Goal: Information Seeking & Learning: Learn about a topic

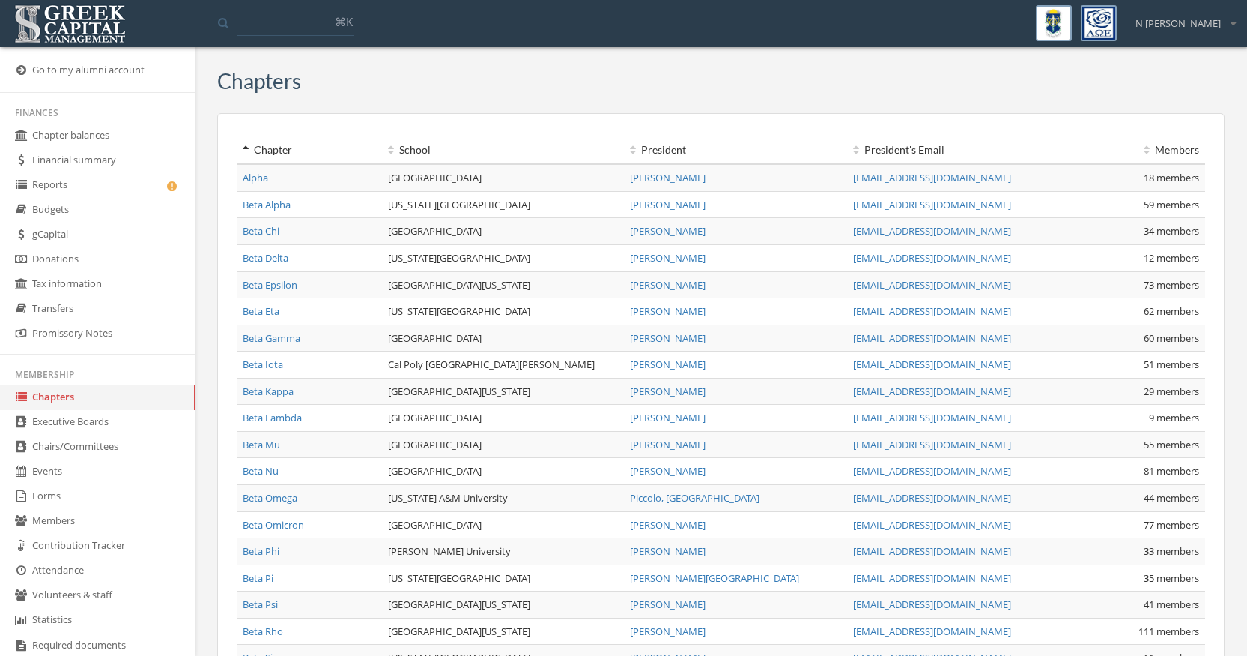
click at [284, 336] on link "Beta Gamma" at bounding box center [272, 337] width 58 height 13
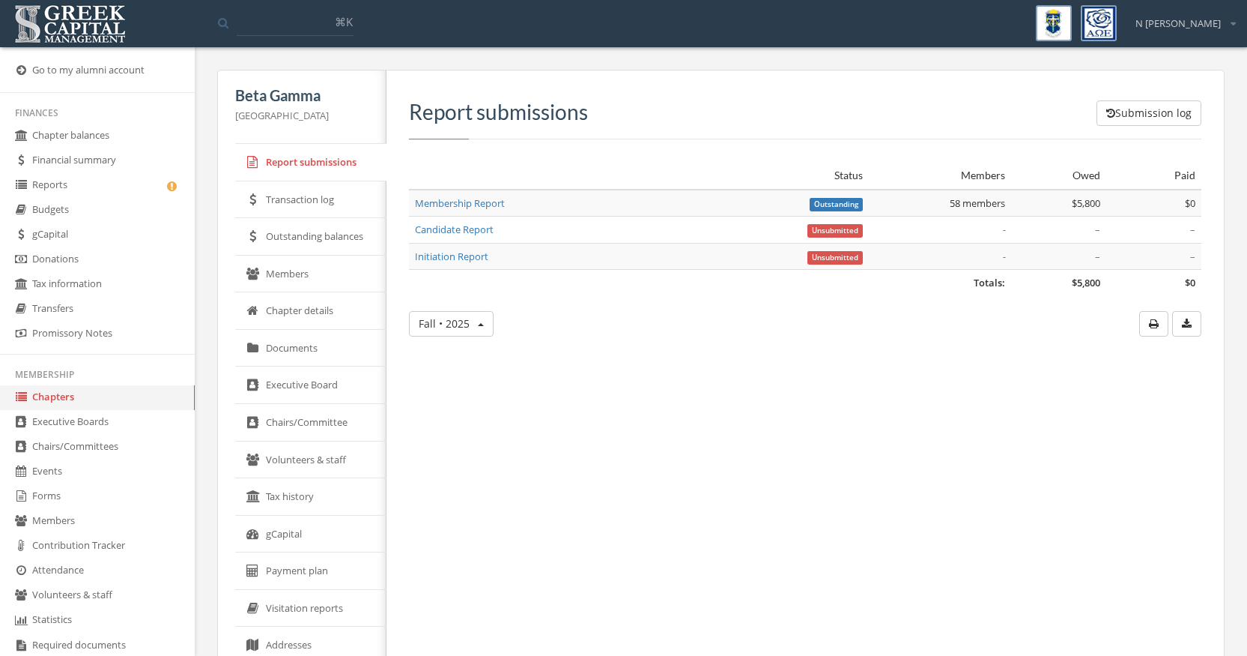
click at [313, 198] on link "Transaction log" at bounding box center [310, 199] width 151 height 37
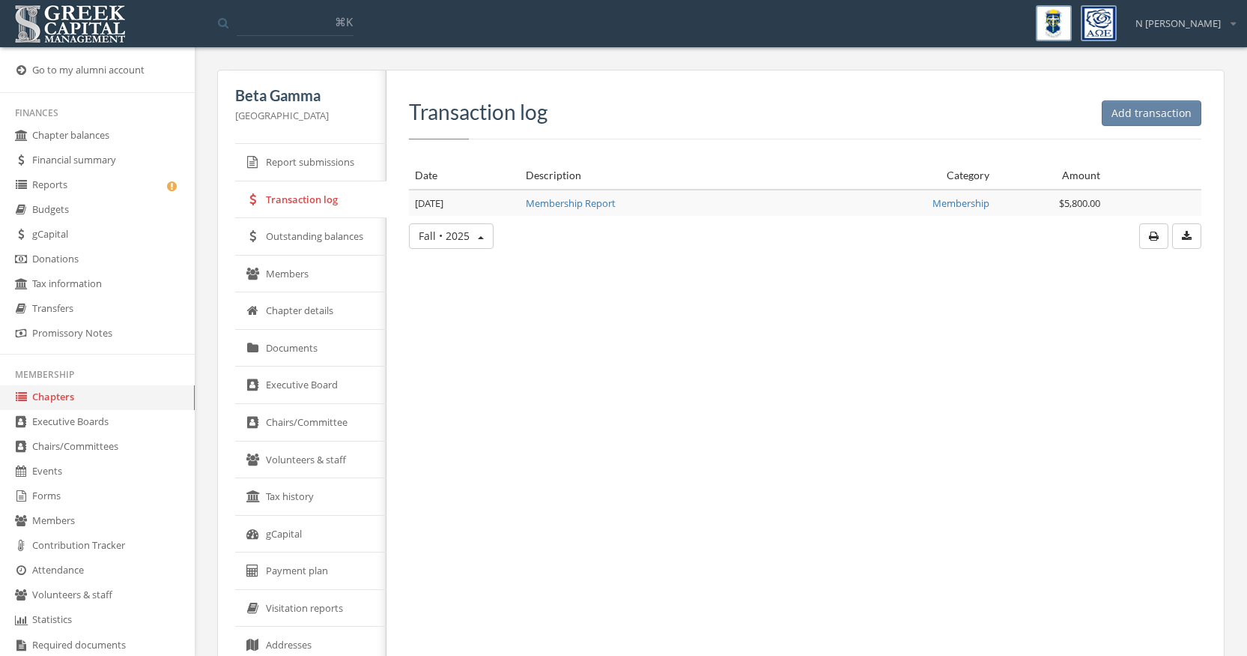
click at [305, 280] on link "Members" at bounding box center [310, 273] width 151 height 37
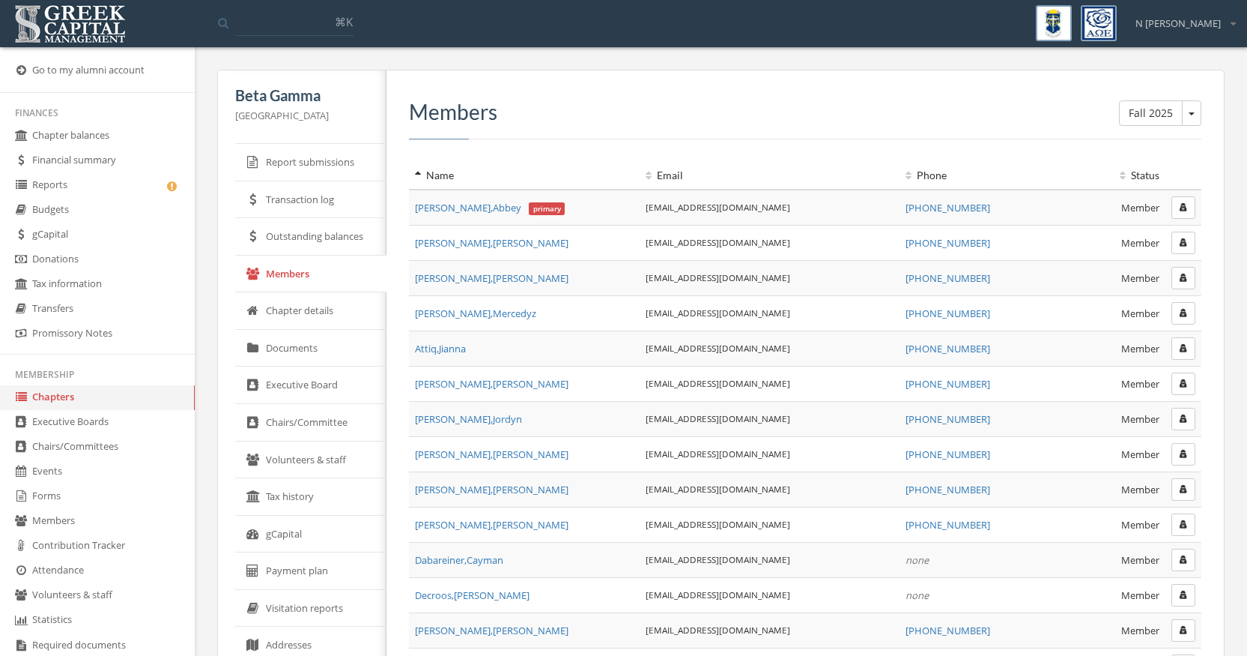
click at [444, 210] on span "[PERSON_NAME] primary" at bounding box center [490, 207] width 150 height 13
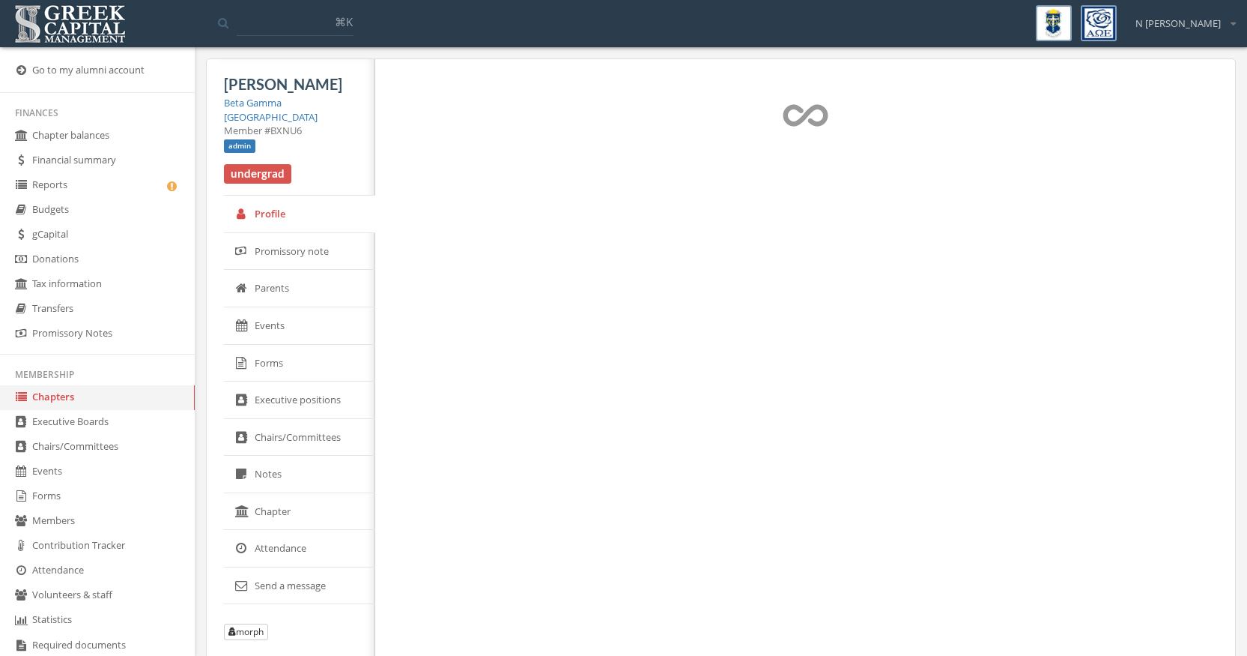
select select "******"
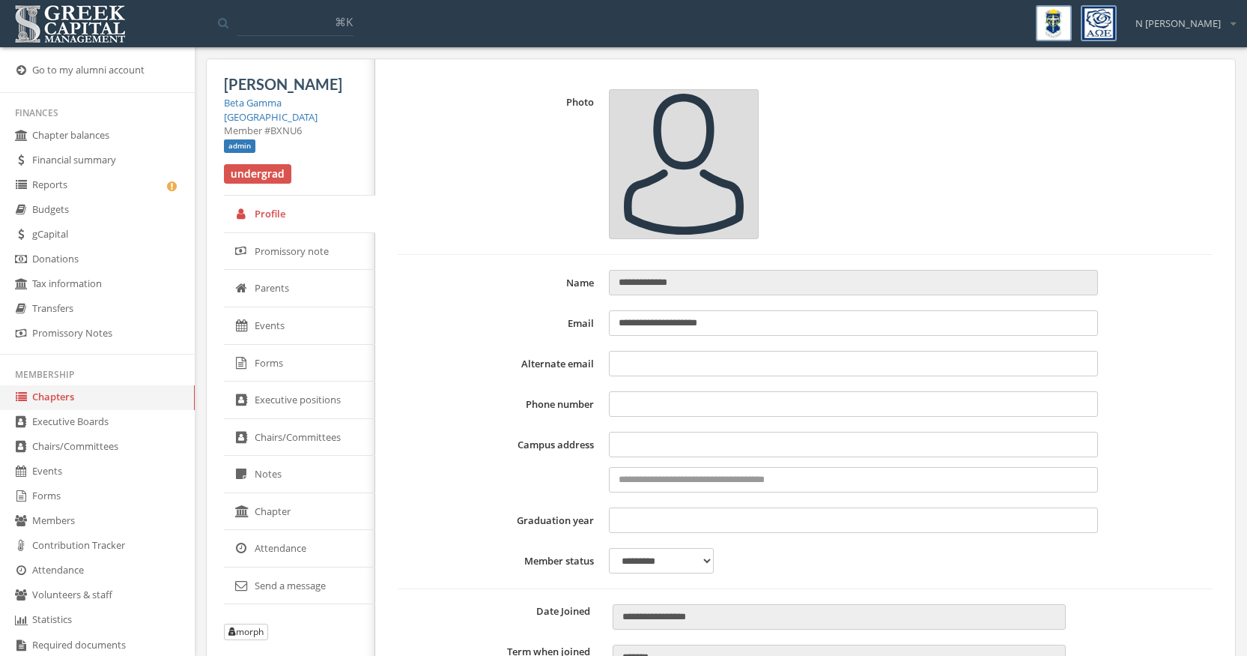
type input "**********"
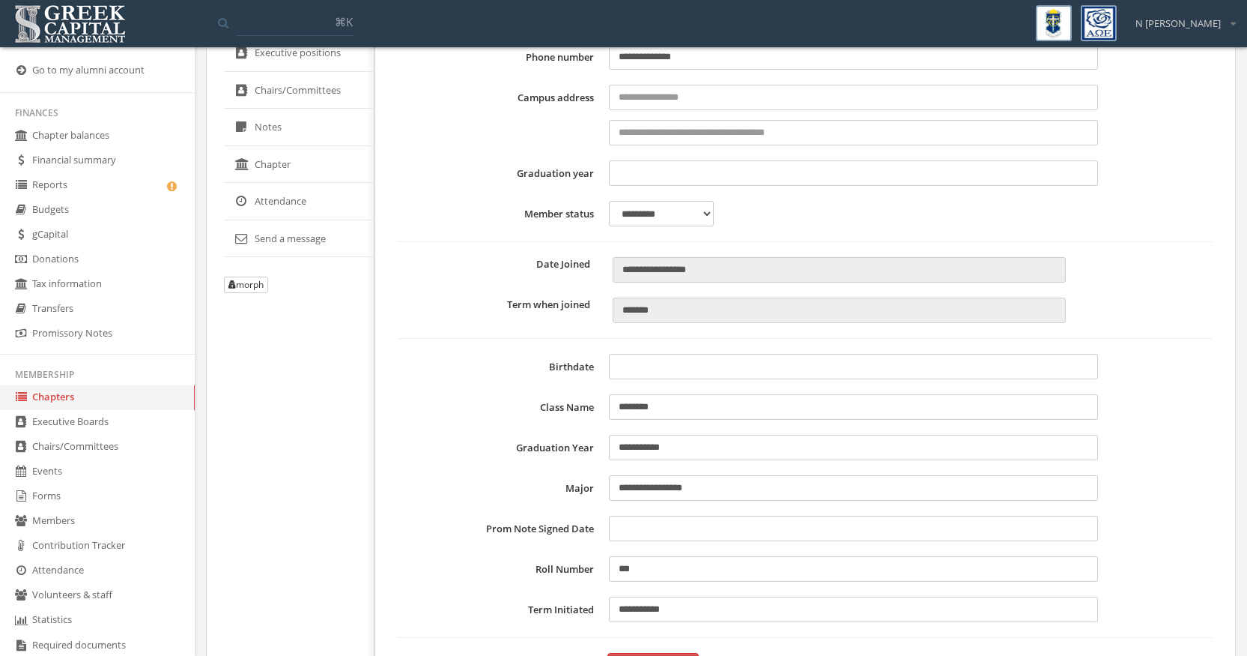
scroll to position [409, 0]
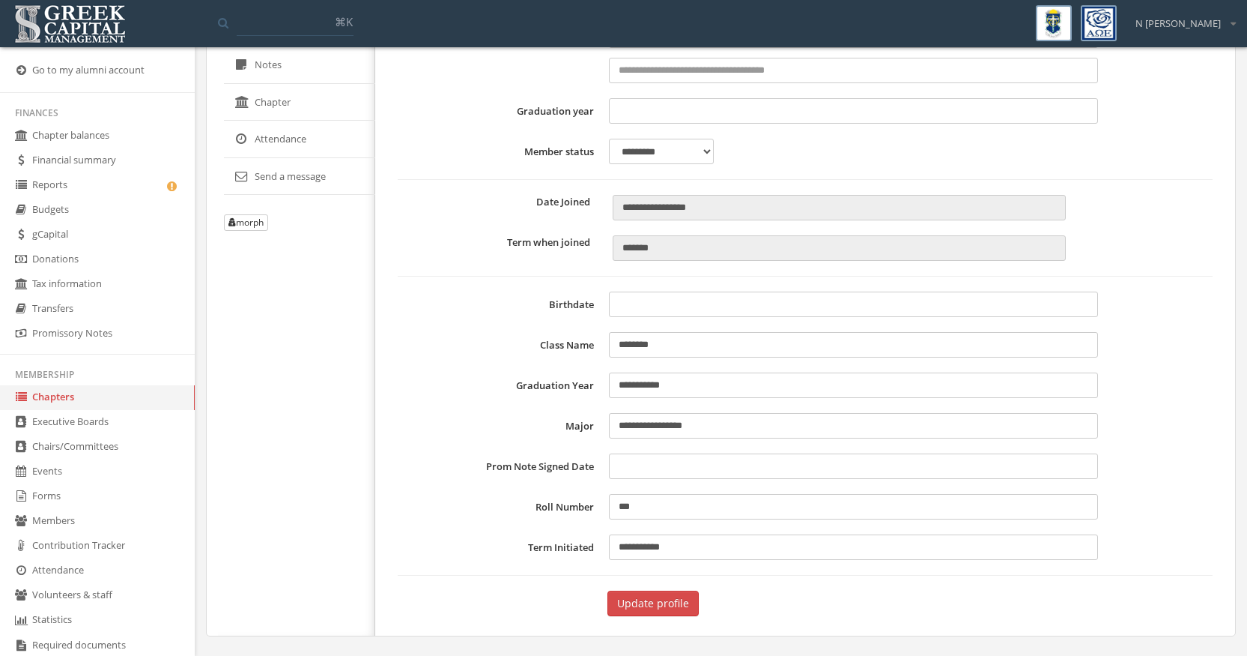
click at [232, 228] on button "morph" at bounding box center [246, 222] width 44 height 16
click at [250, 220] on button "morph" at bounding box center [246, 222] width 44 height 16
click at [80, 75] on link "Go to my alumni account" at bounding box center [97, 70] width 195 height 25
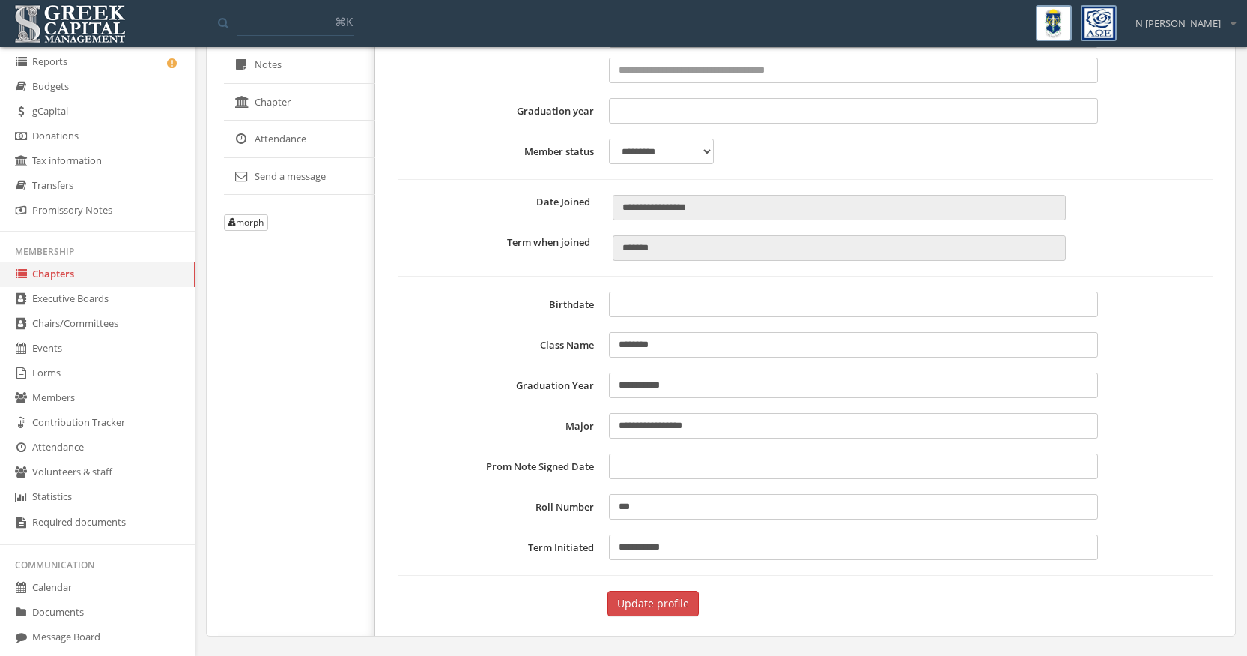
scroll to position [287, 0]
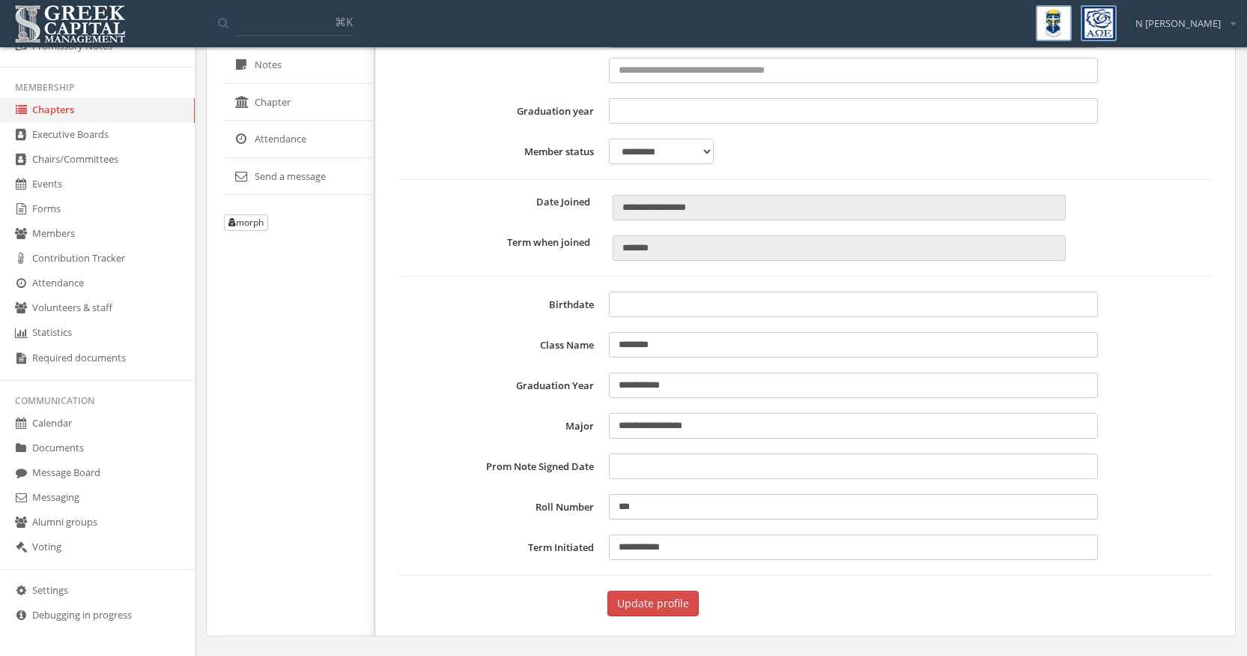
click at [58, 450] on link "Documents" at bounding box center [97, 448] width 195 height 25
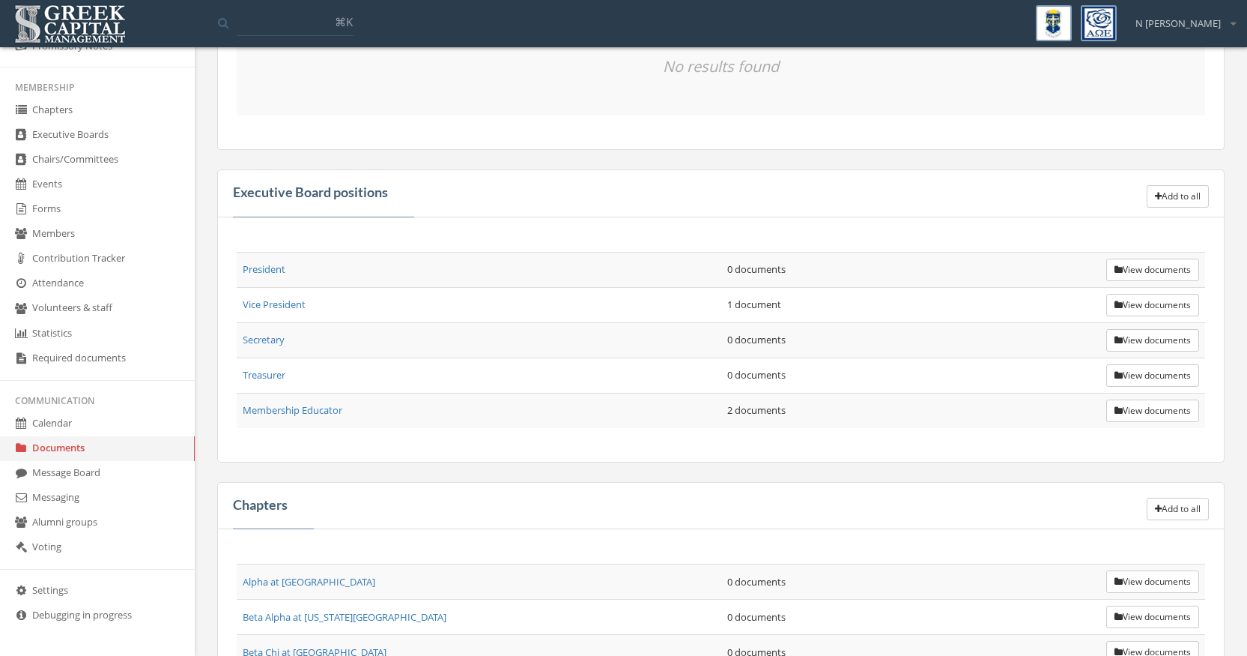
scroll to position [349, 0]
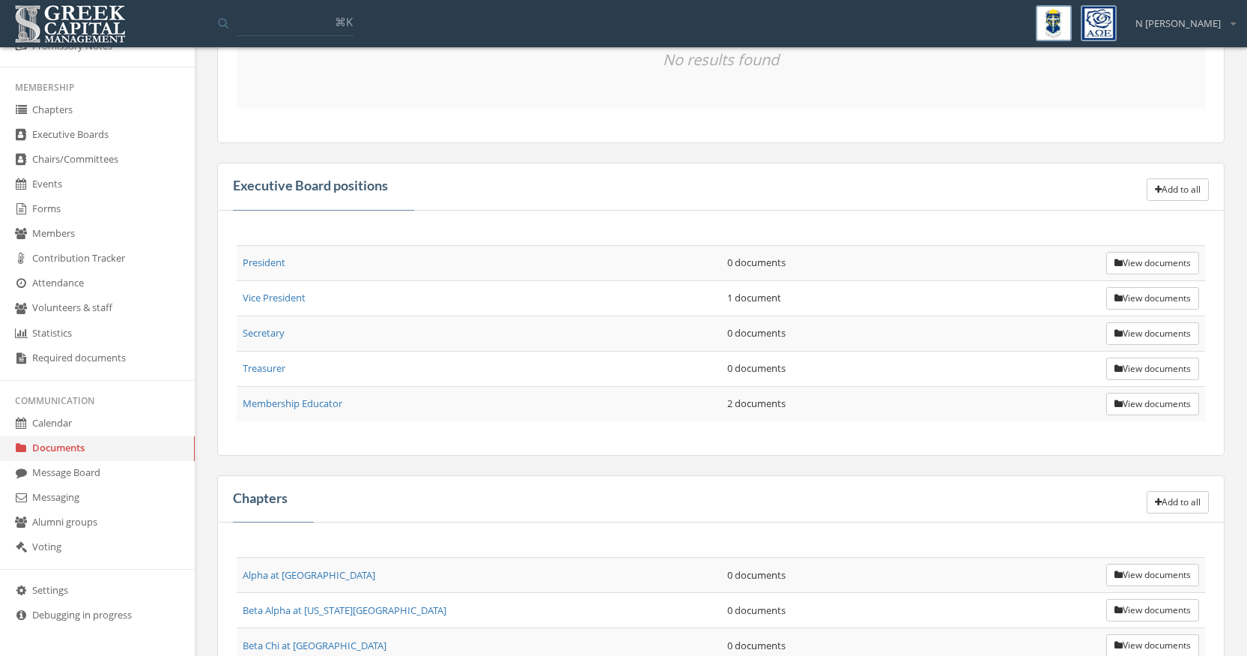
click at [290, 405] on link "Membership Educator" at bounding box center [293, 402] width 100 height 13
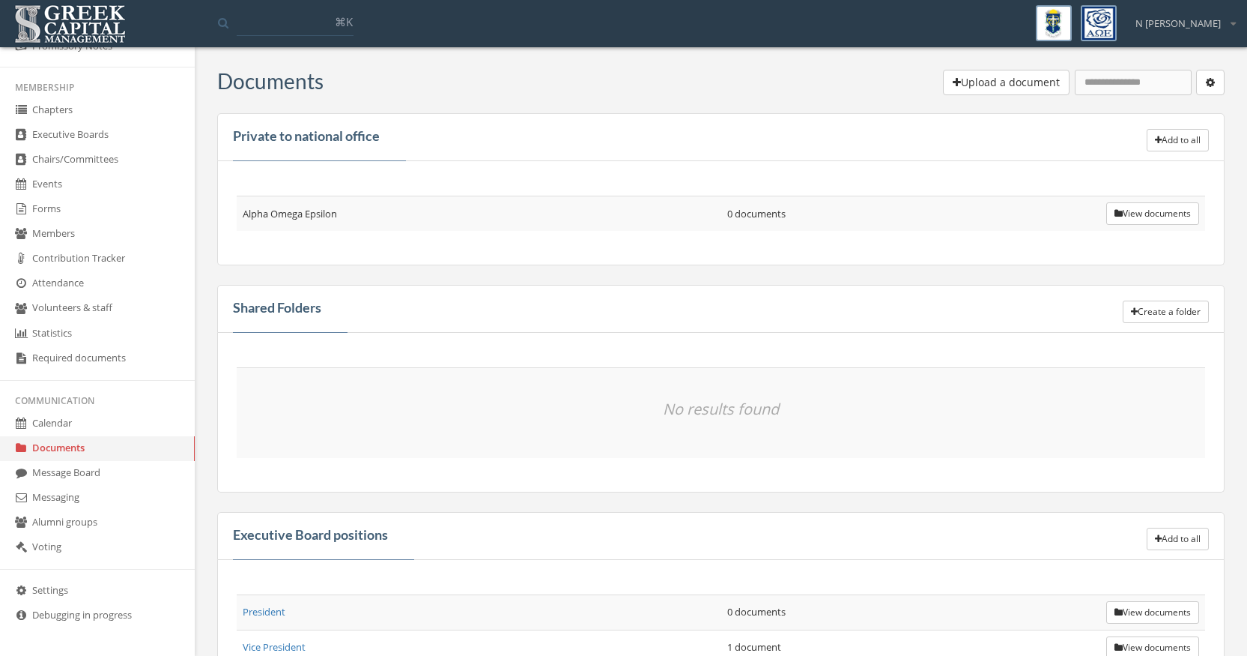
click at [47, 449] on link "Documents" at bounding box center [97, 448] width 195 height 25
click at [1220, 28] on span "N [PERSON_NAME]" at bounding box center [1178, 23] width 85 height 14
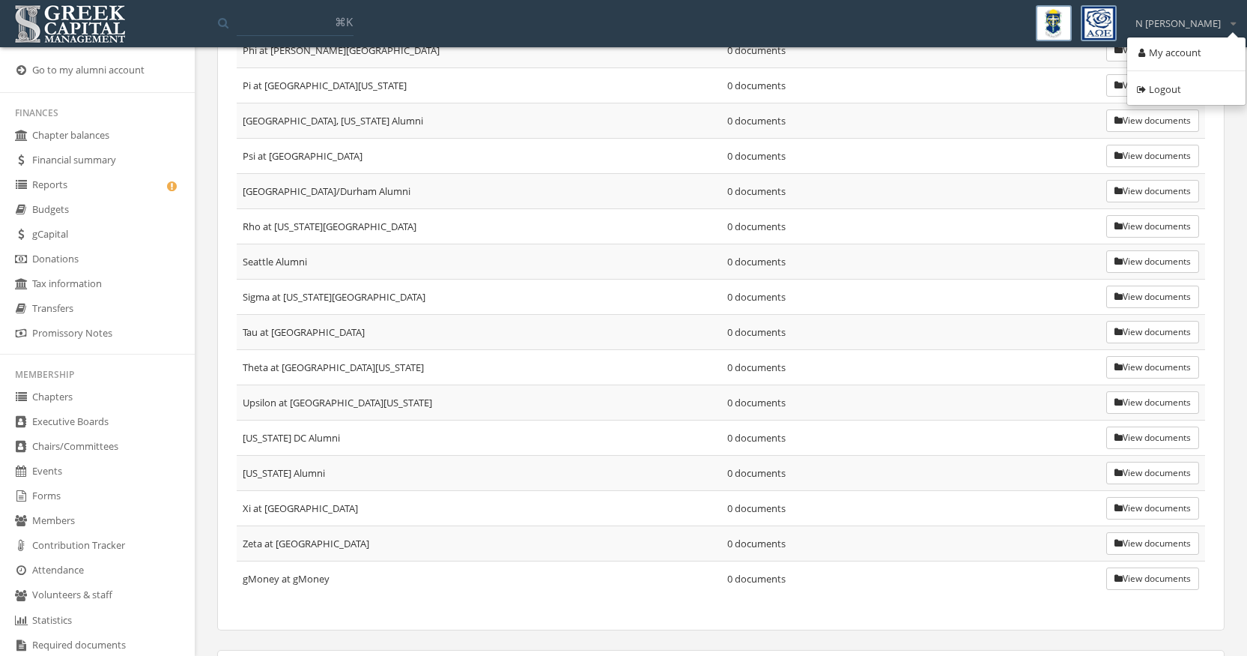
scroll to position [5084, 0]
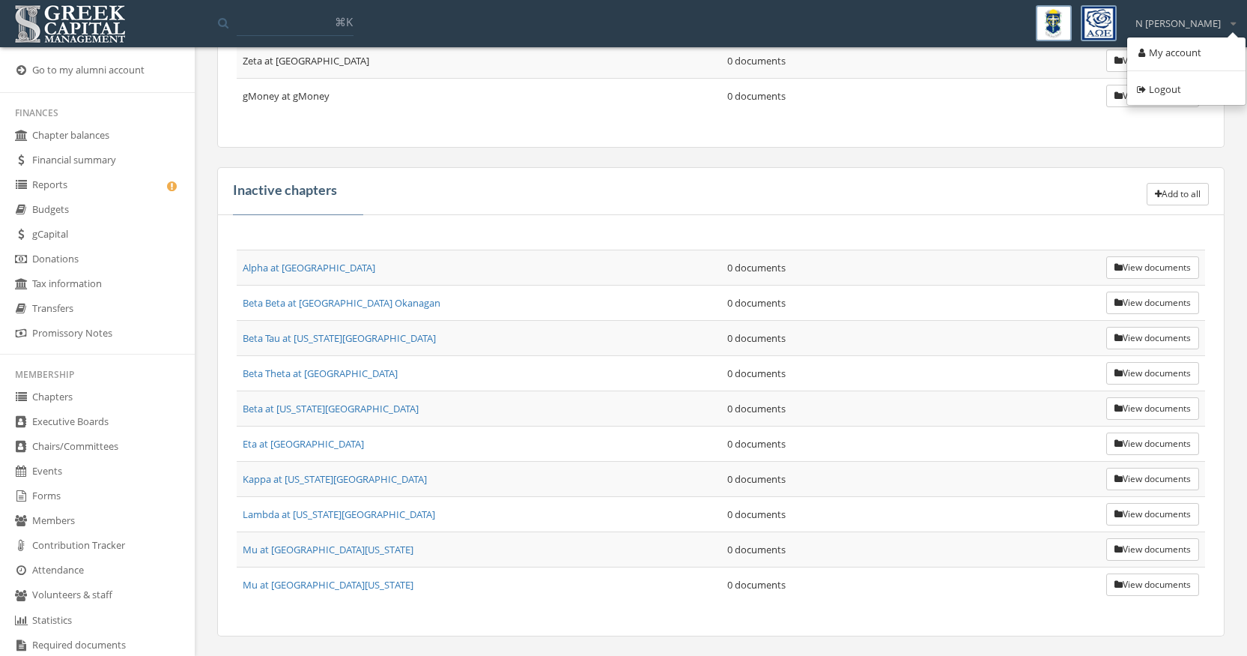
click at [332, 542] on link "Mu at [GEOGRAPHIC_DATA][US_STATE]" at bounding box center [328, 548] width 171 height 13
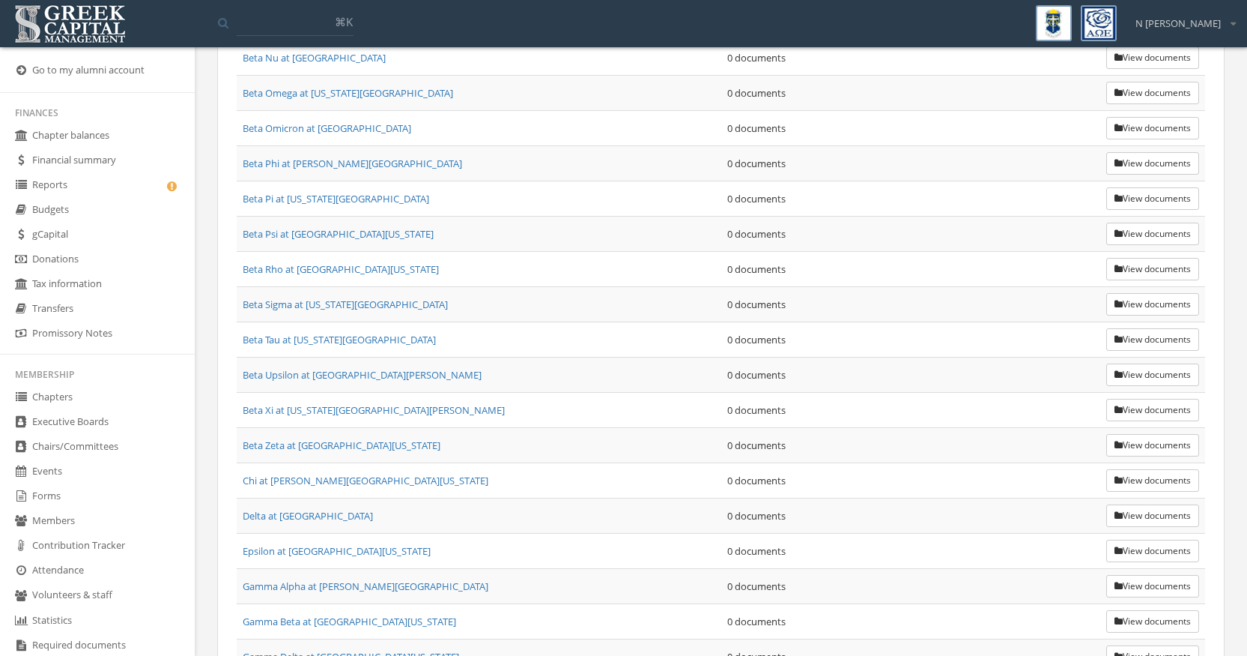
click at [474, 459] on td "Beta Zeta at [GEOGRAPHIC_DATA][US_STATE]" at bounding box center [479, 445] width 485 height 35
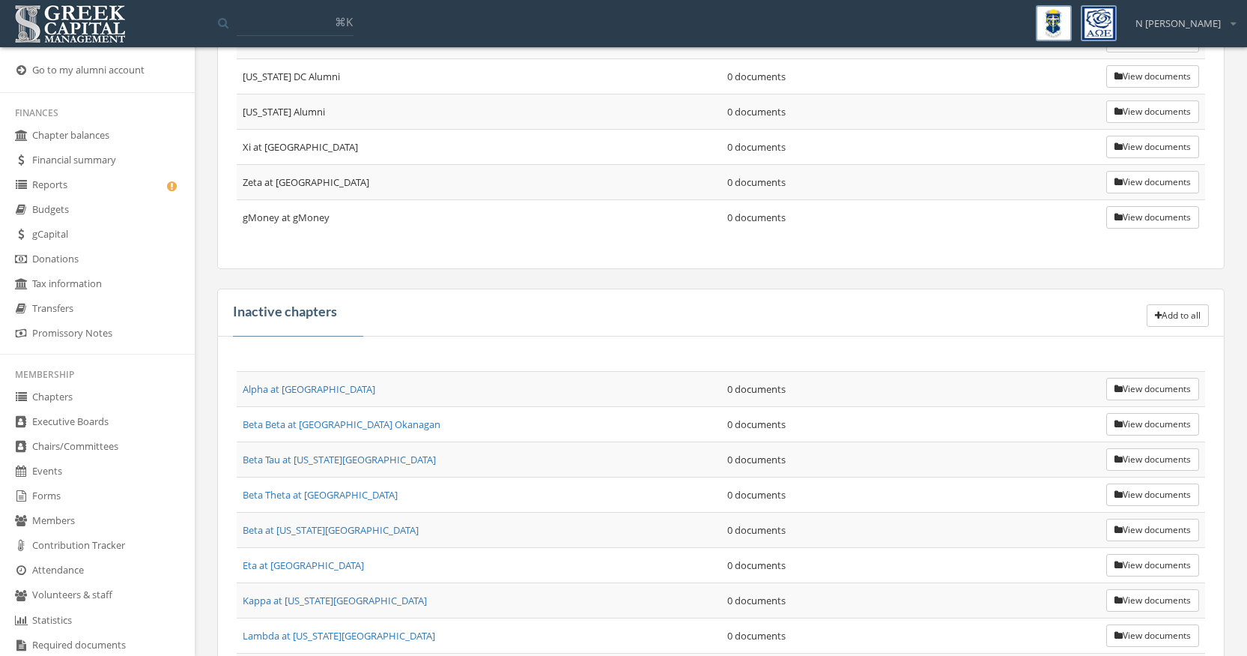
click at [474, 459] on td "Beta Tau at [US_STATE][GEOGRAPHIC_DATA]" at bounding box center [479, 459] width 485 height 35
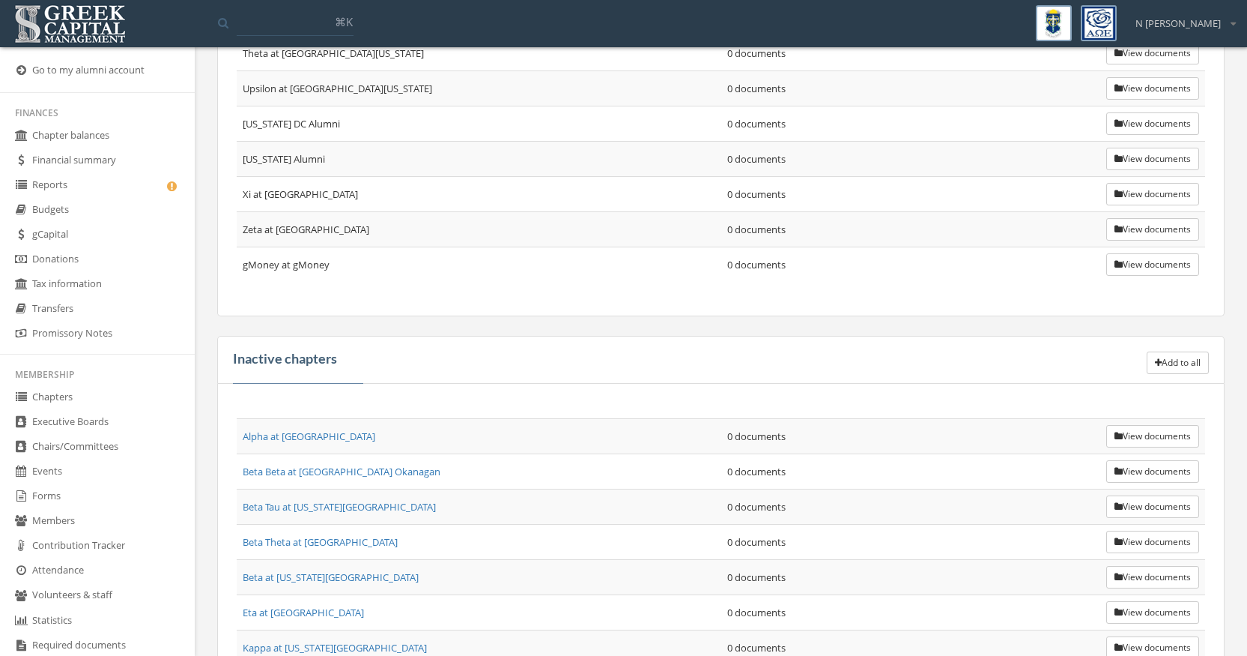
scroll to position [5084, 0]
